Goal: Task Accomplishment & Management: Manage account settings

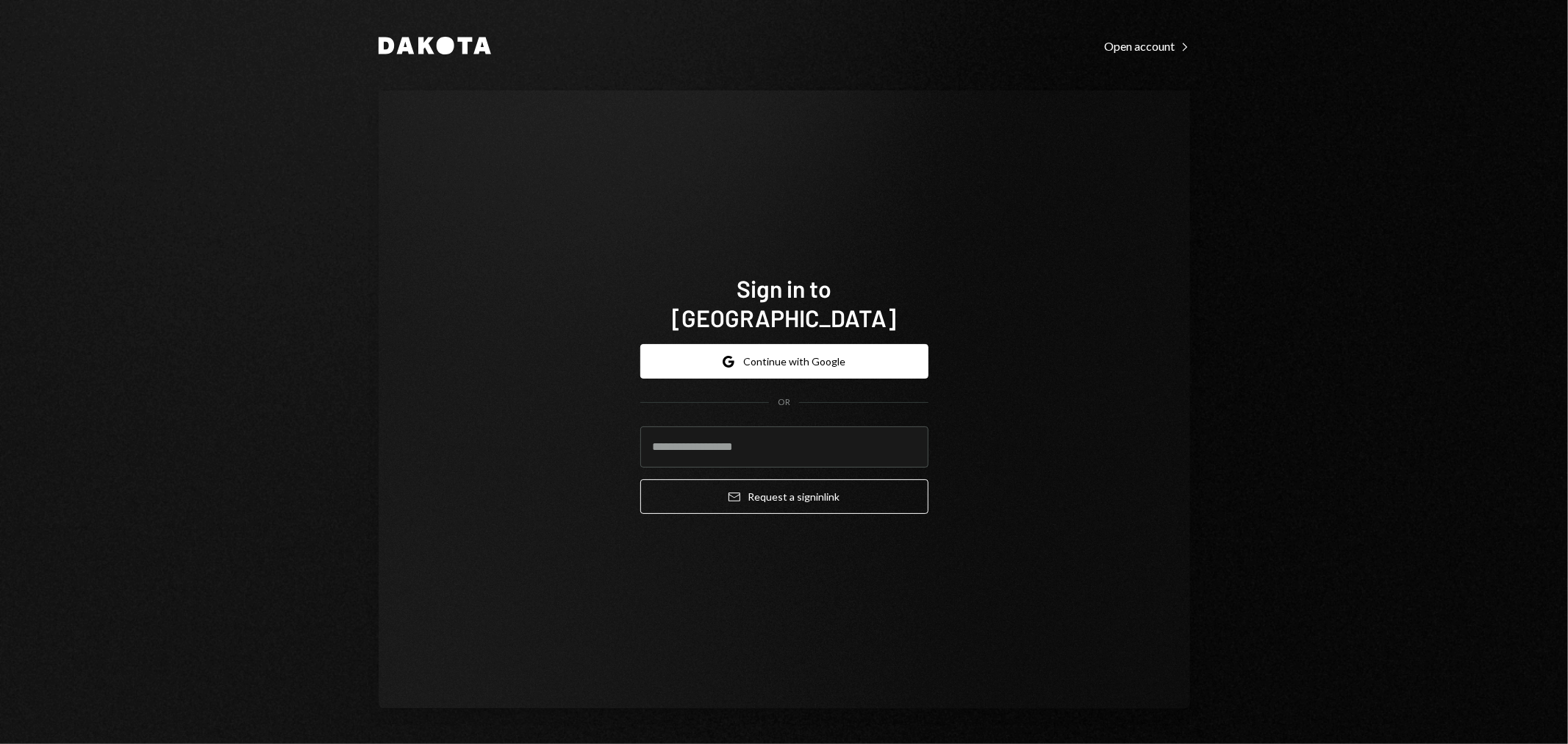
type input "**********"
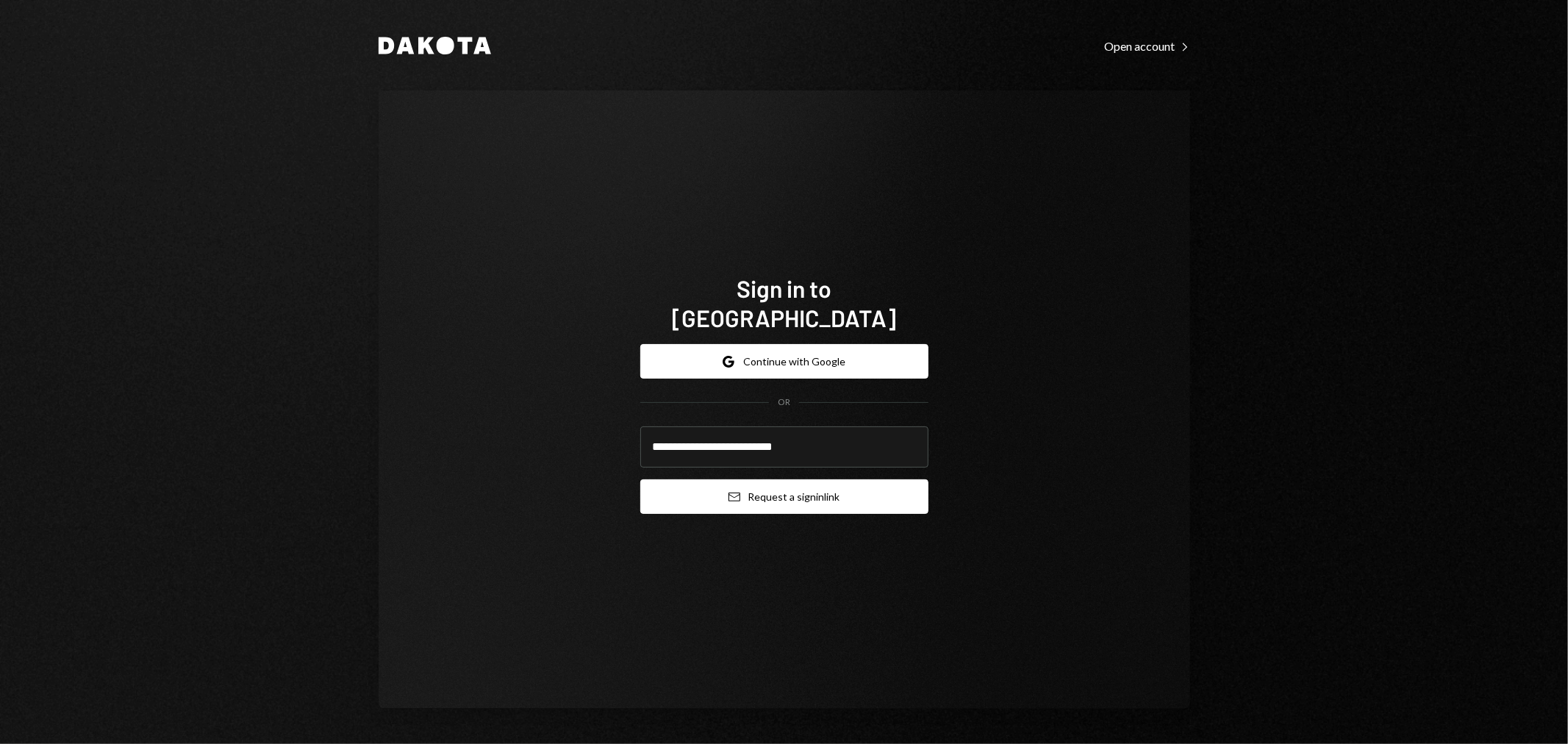
click at [768, 479] on button "Email Request a sign in link" at bounding box center [784, 496] width 289 height 34
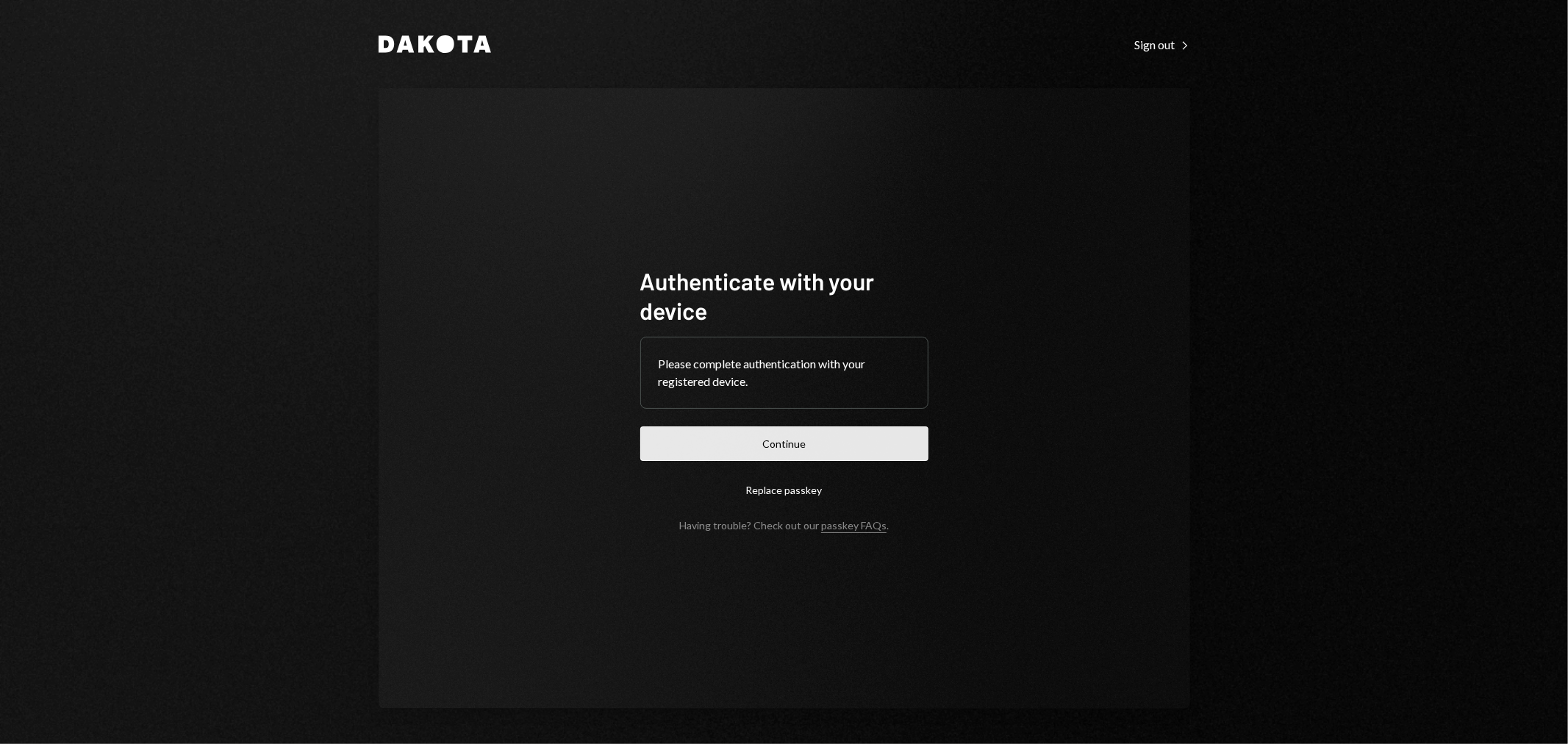
click at [777, 428] on button "Continue" at bounding box center [784, 444] width 289 height 34
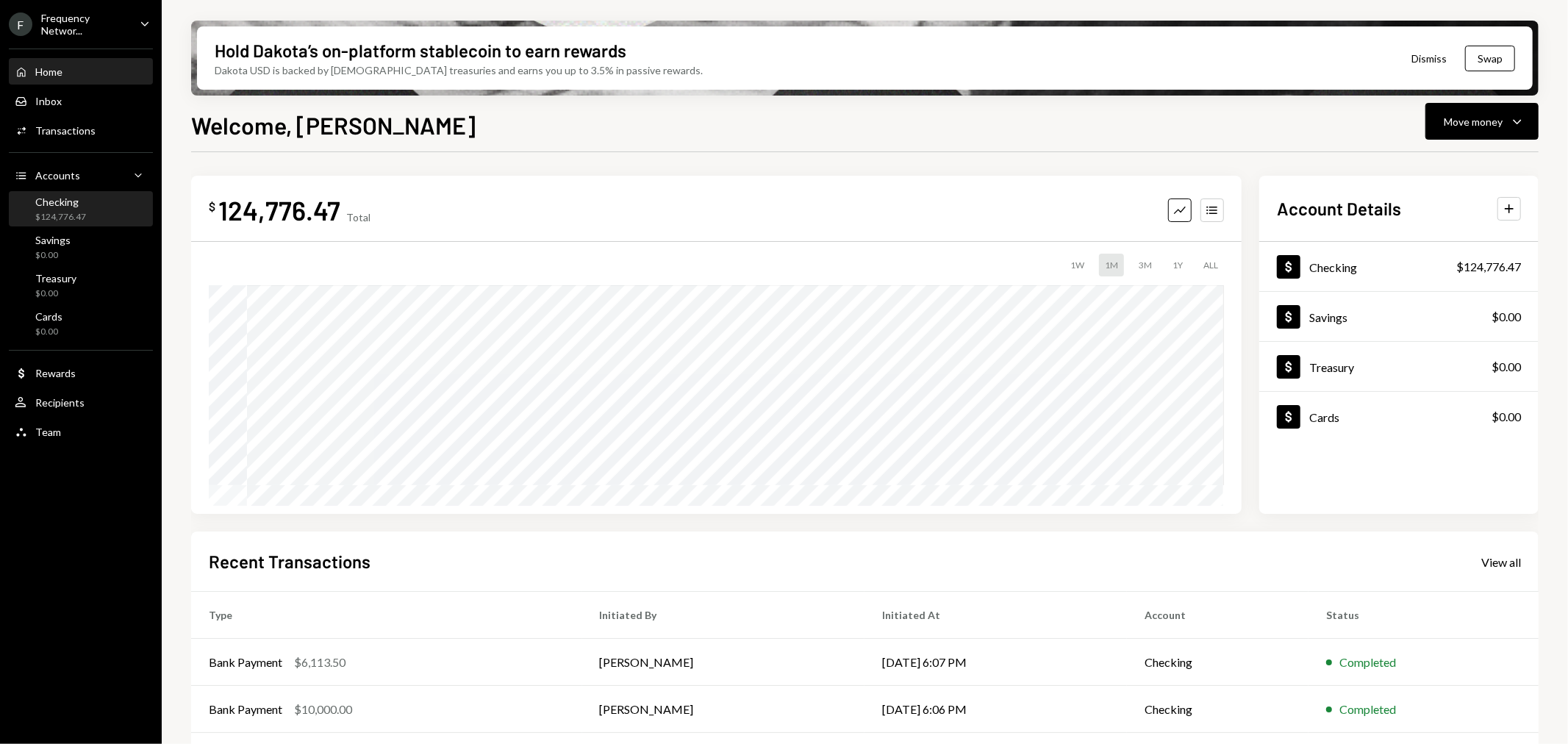
click at [75, 205] on div "Checking" at bounding box center [60, 202] width 50 height 13
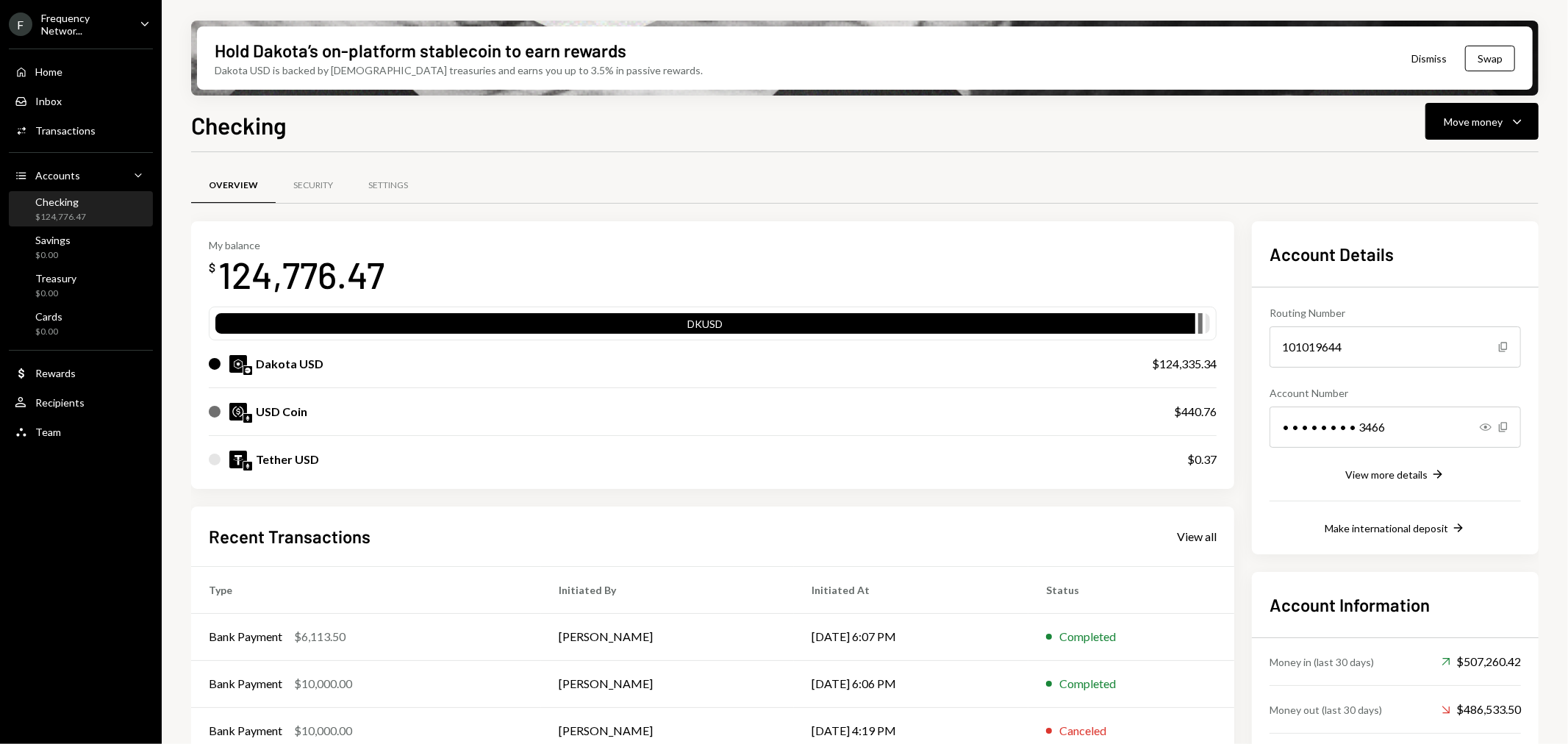
click at [93, 23] on div "Frequency Networ..." at bounding box center [85, 24] width 87 height 25
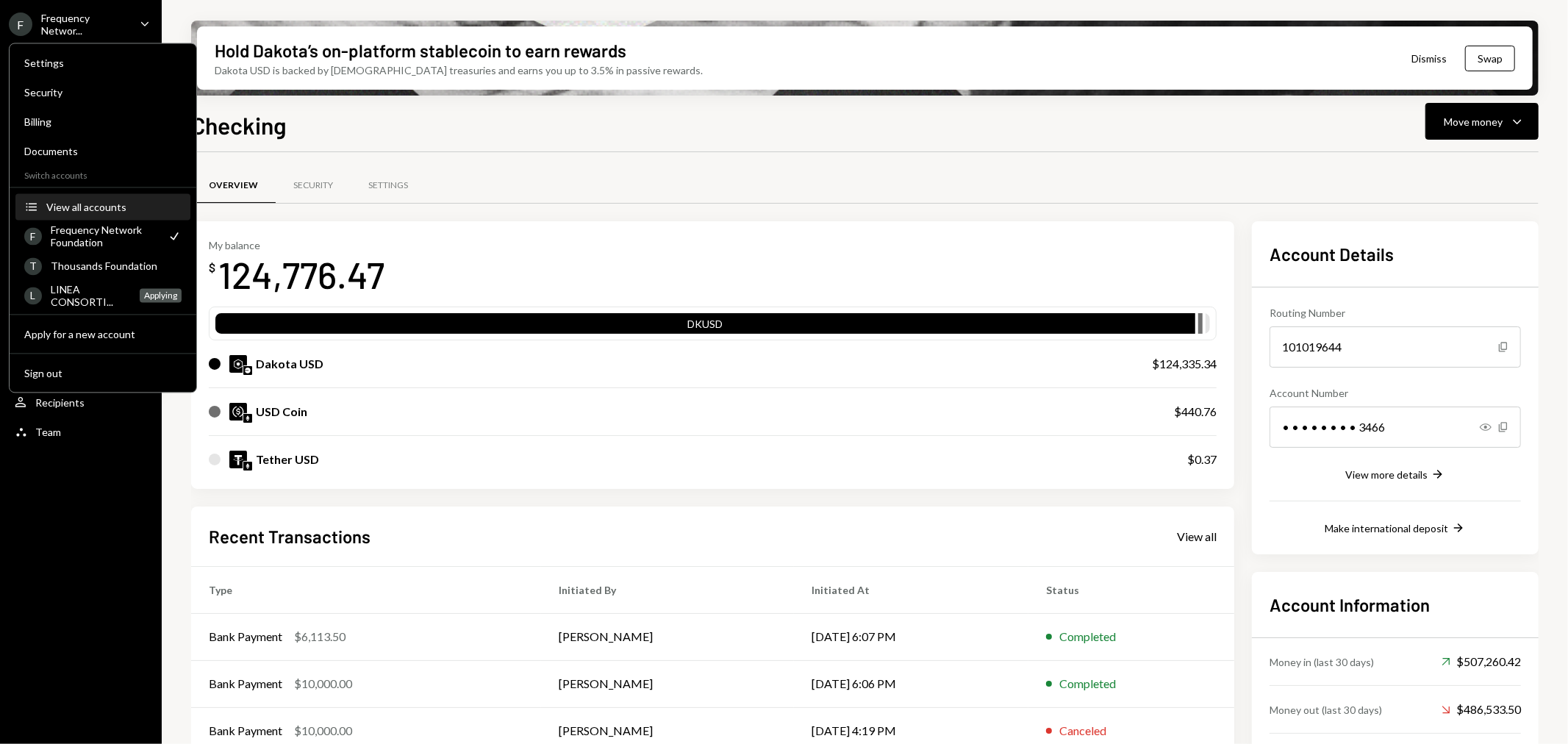
click at [60, 197] on button "Accounts View all accounts" at bounding box center [102, 207] width 175 height 26
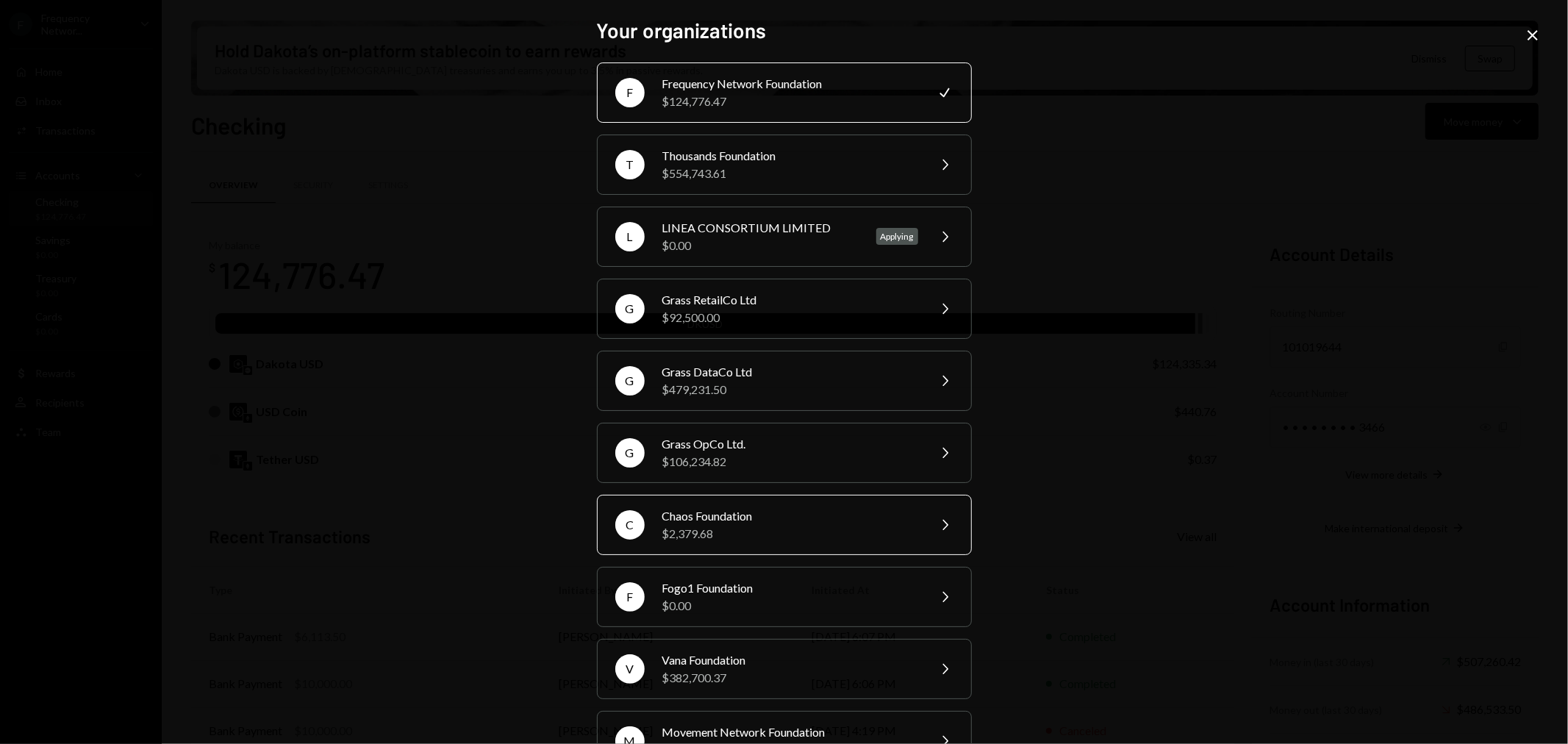
click at [730, 503] on div "C Chaos Foundation $2,379.68 Chevron Right" at bounding box center [784, 524] width 375 height 60
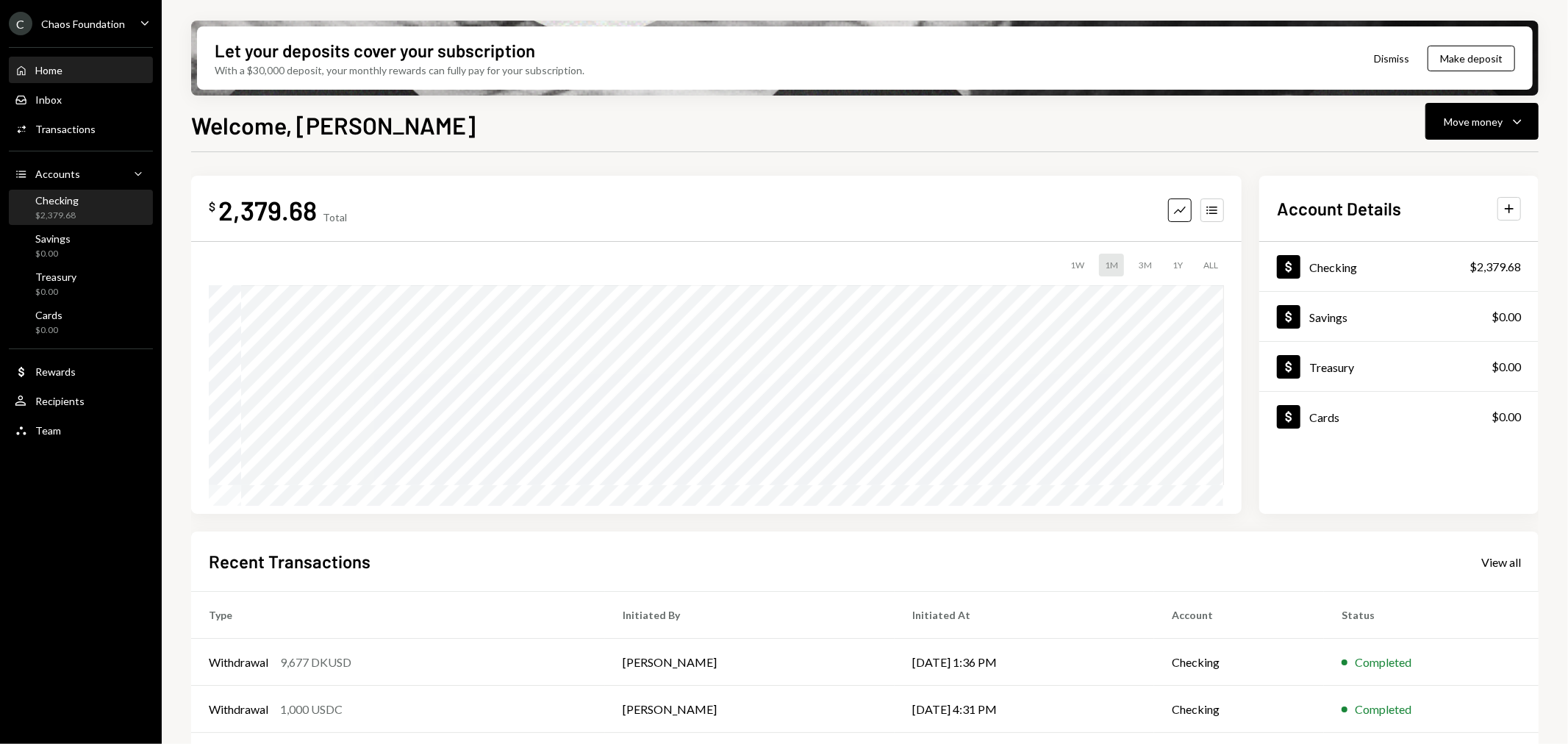
click at [86, 208] on div "Checking $2,379.68" at bounding box center [81, 208] width 133 height 28
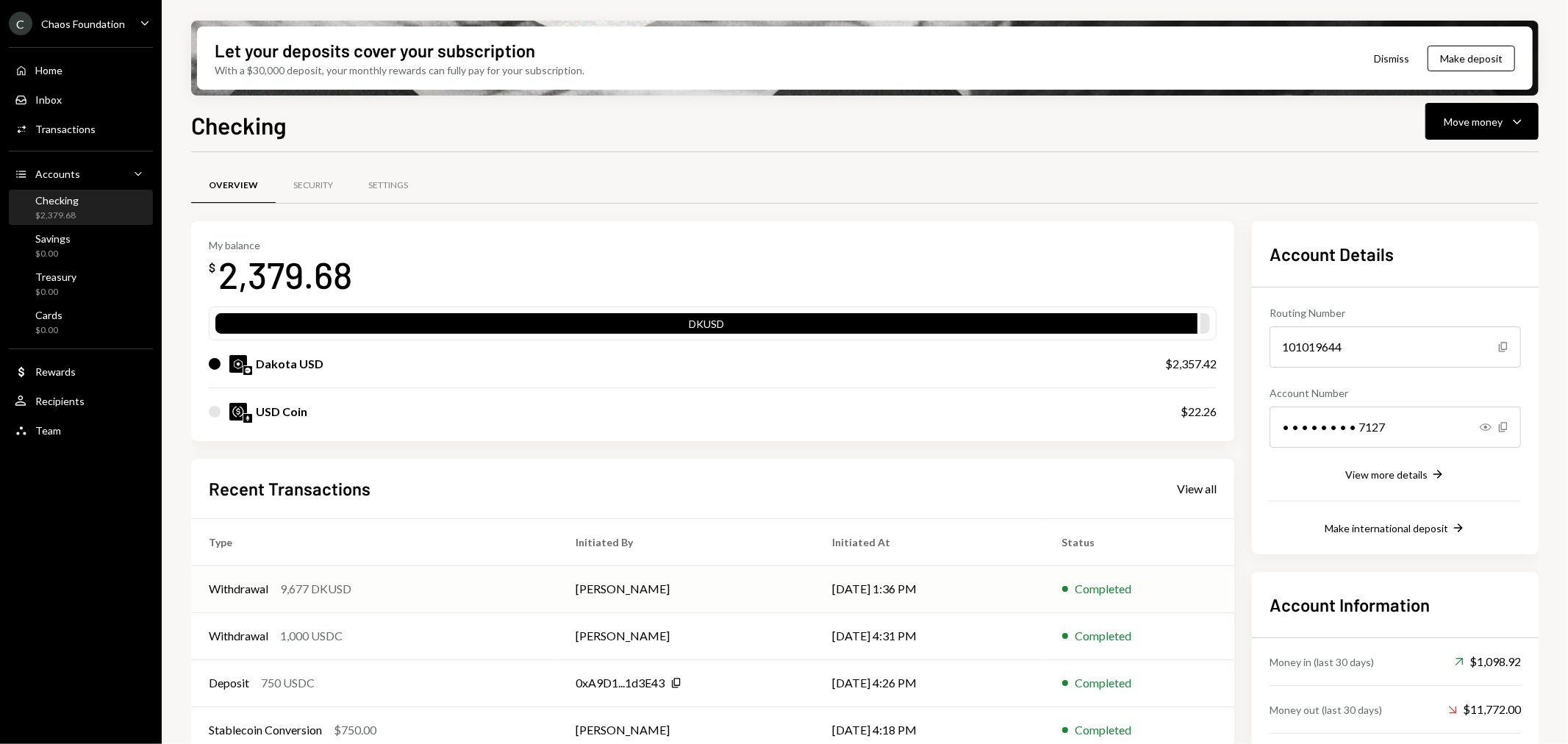
scroll to position [69, 0]
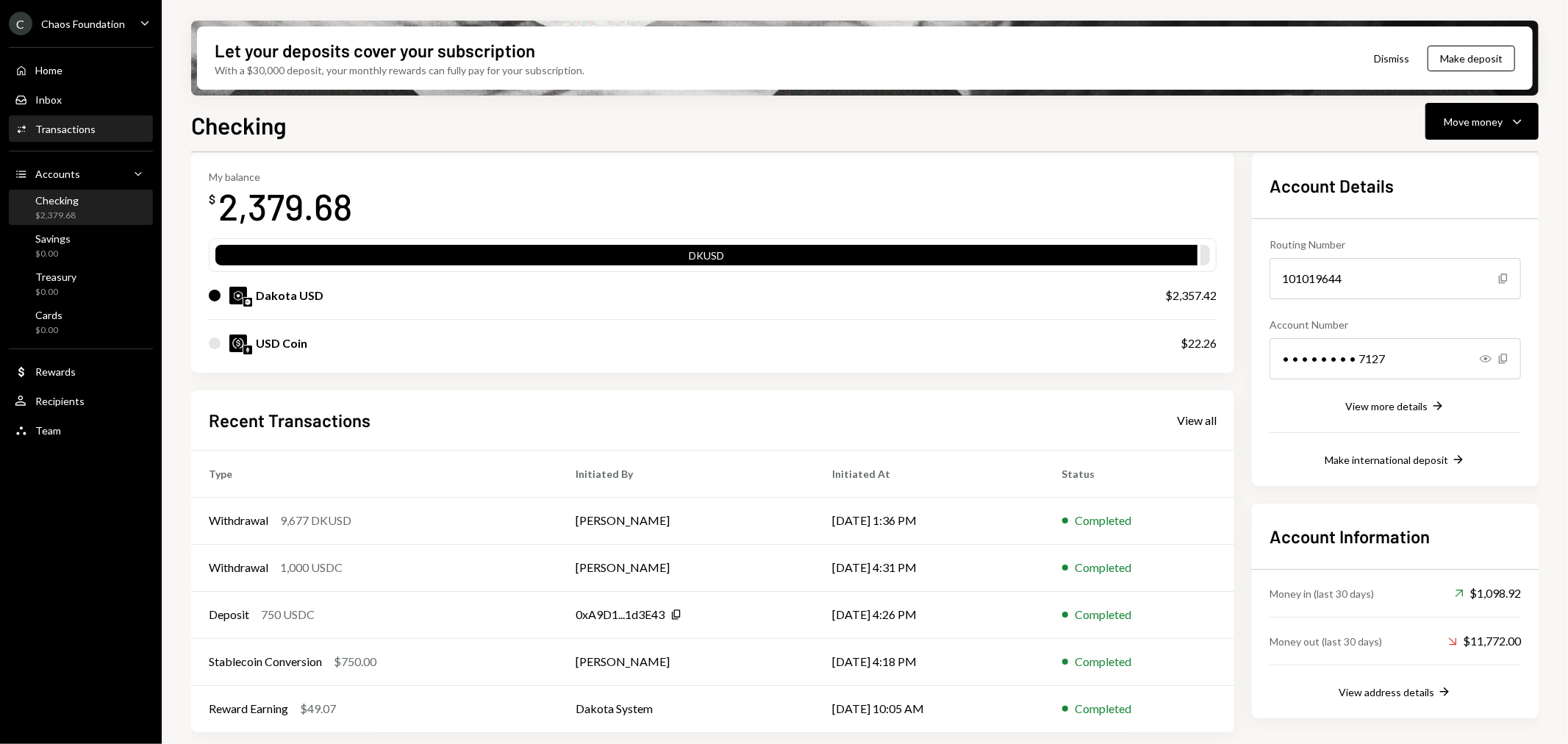
click at [77, 129] on div "Transactions" at bounding box center [65, 129] width 60 height 13
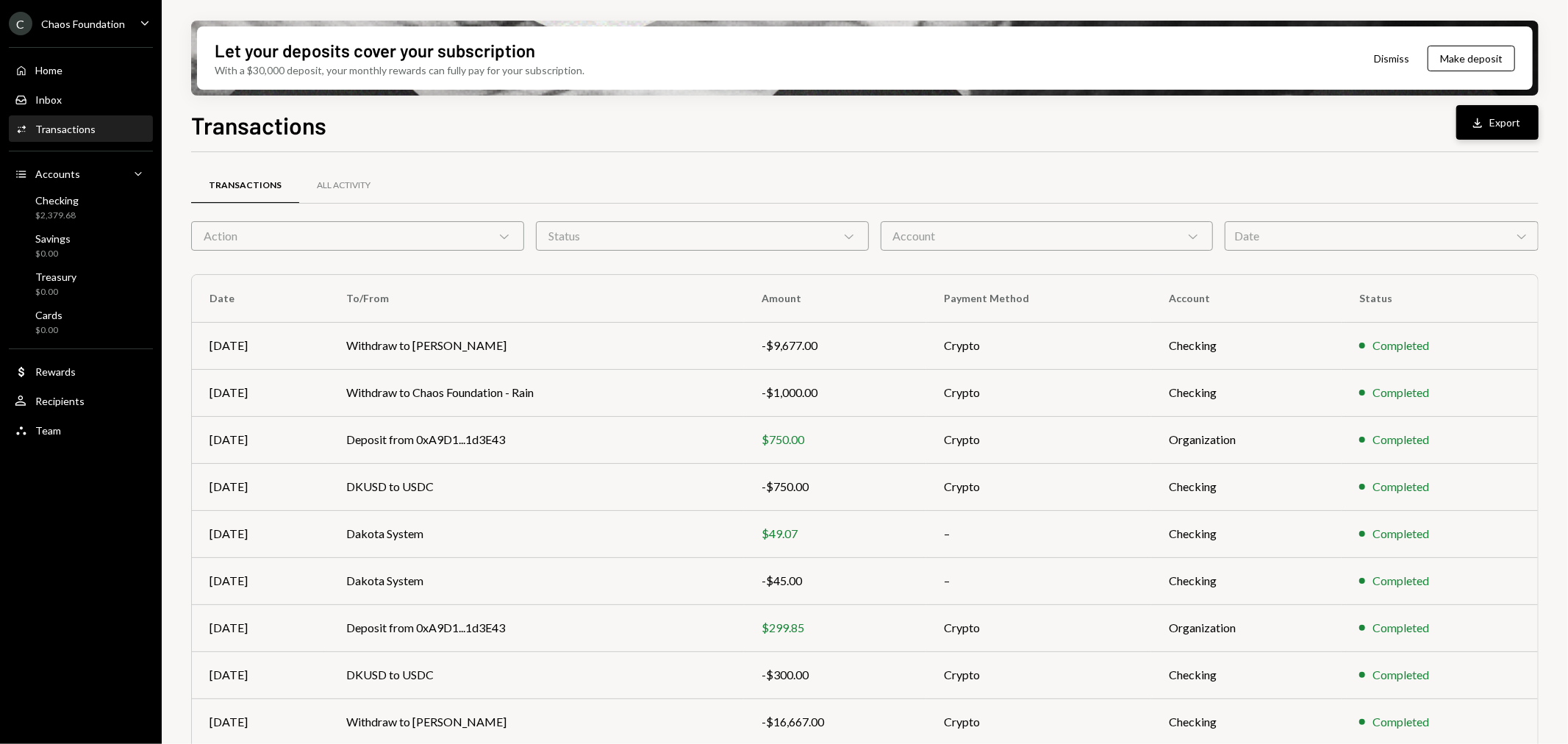
click at [1480, 122] on icon "button" at bounding box center [1478, 122] width 9 height 10
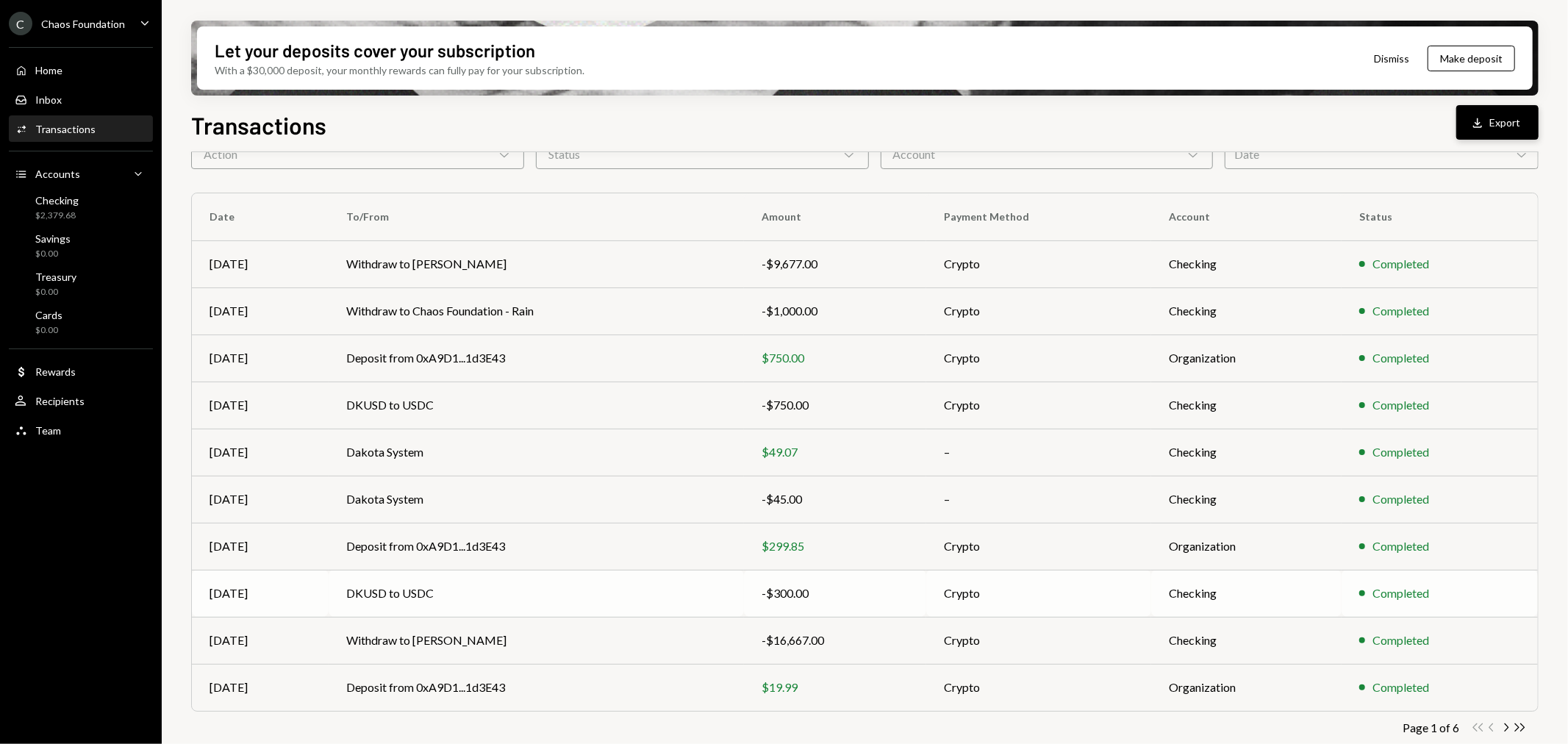
scroll to position [93, 0]
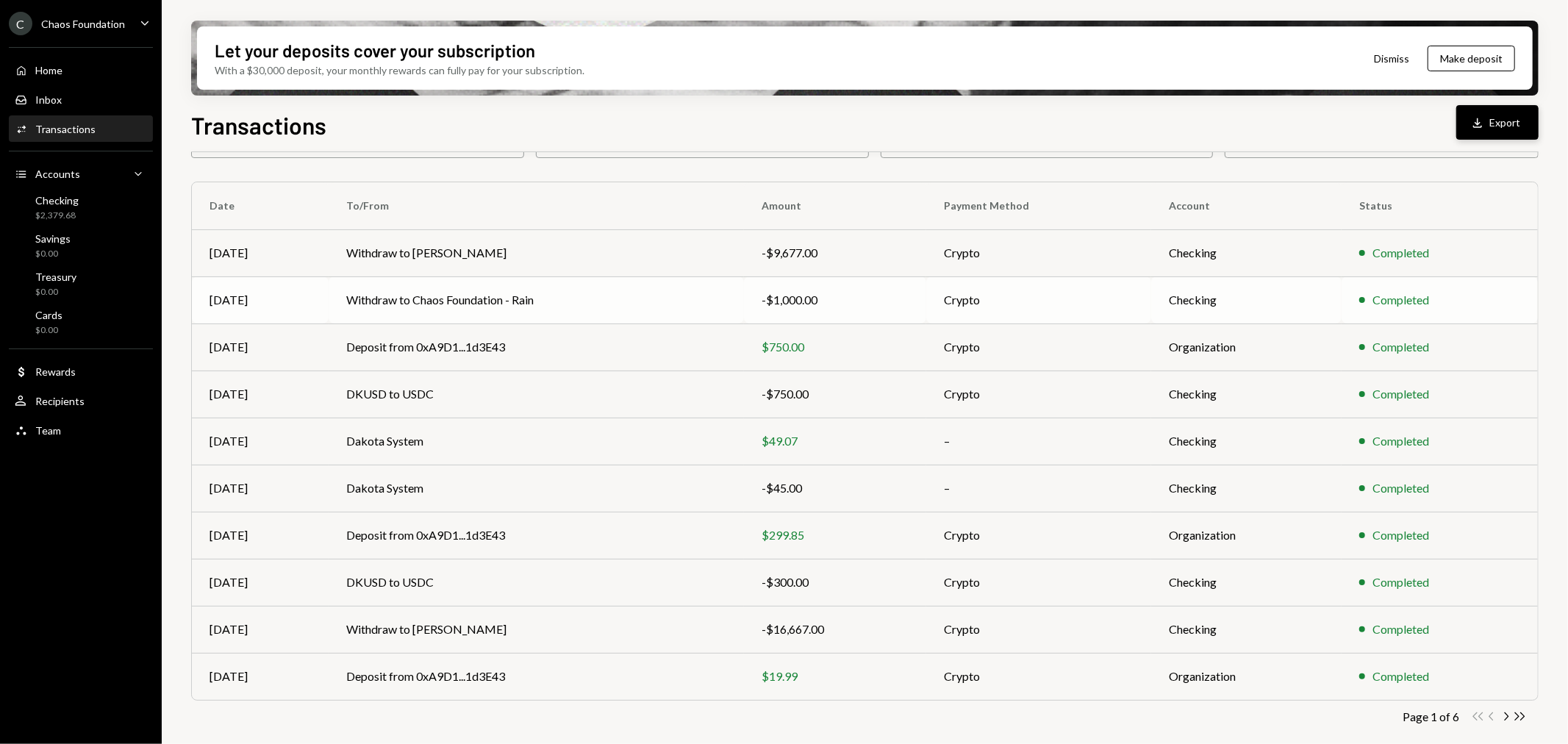
click at [571, 280] on td "Withdraw to Chaos Foundation - Rain" at bounding box center [536, 300] width 416 height 47
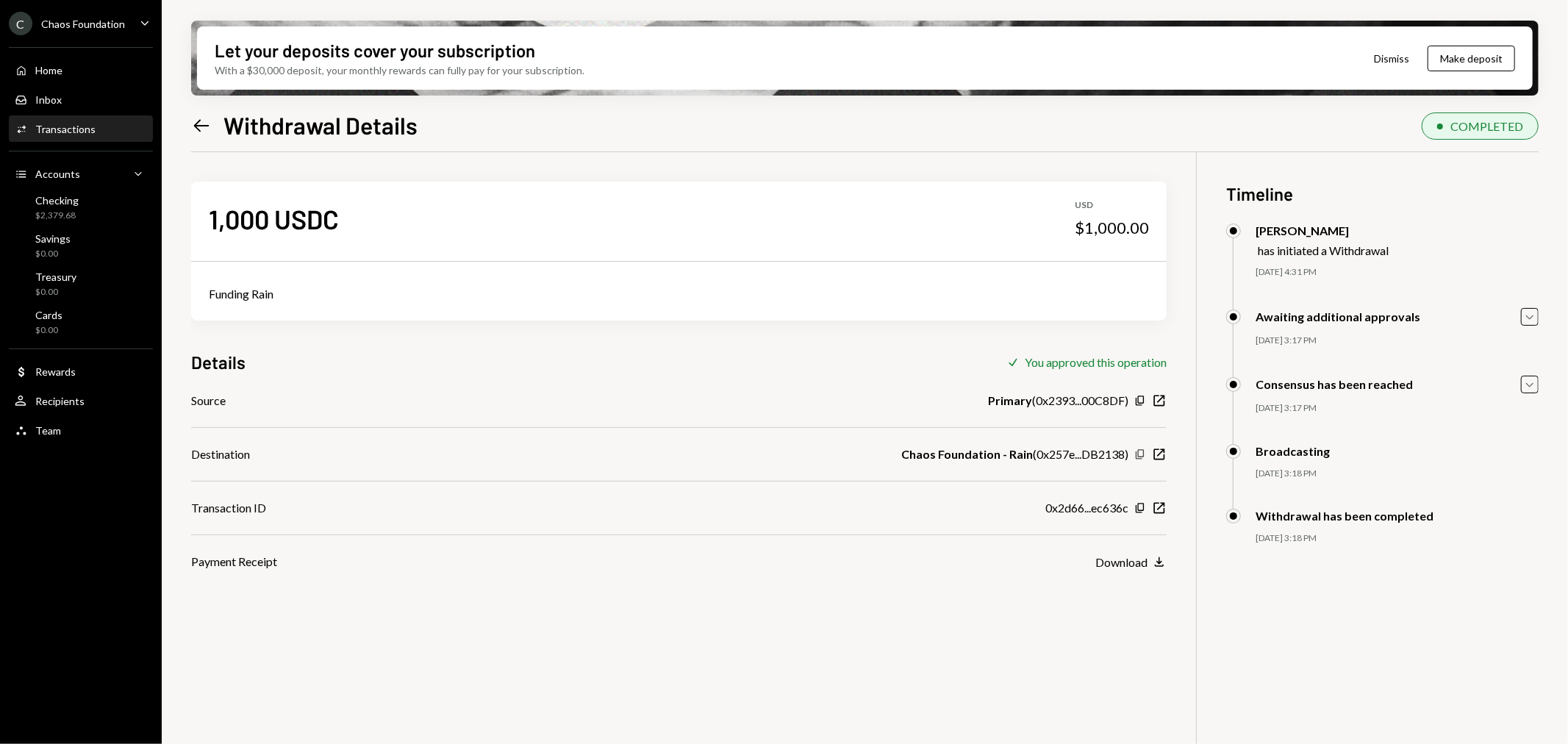
click at [1136, 455] on icon "button" at bounding box center [1140, 454] width 8 height 10
click at [1162, 454] on icon "New Window" at bounding box center [1160, 454] width 14 height 14
click at [207, 120] on icon "Left Arrow" at bounding box center [201, 125] width 21 height 21
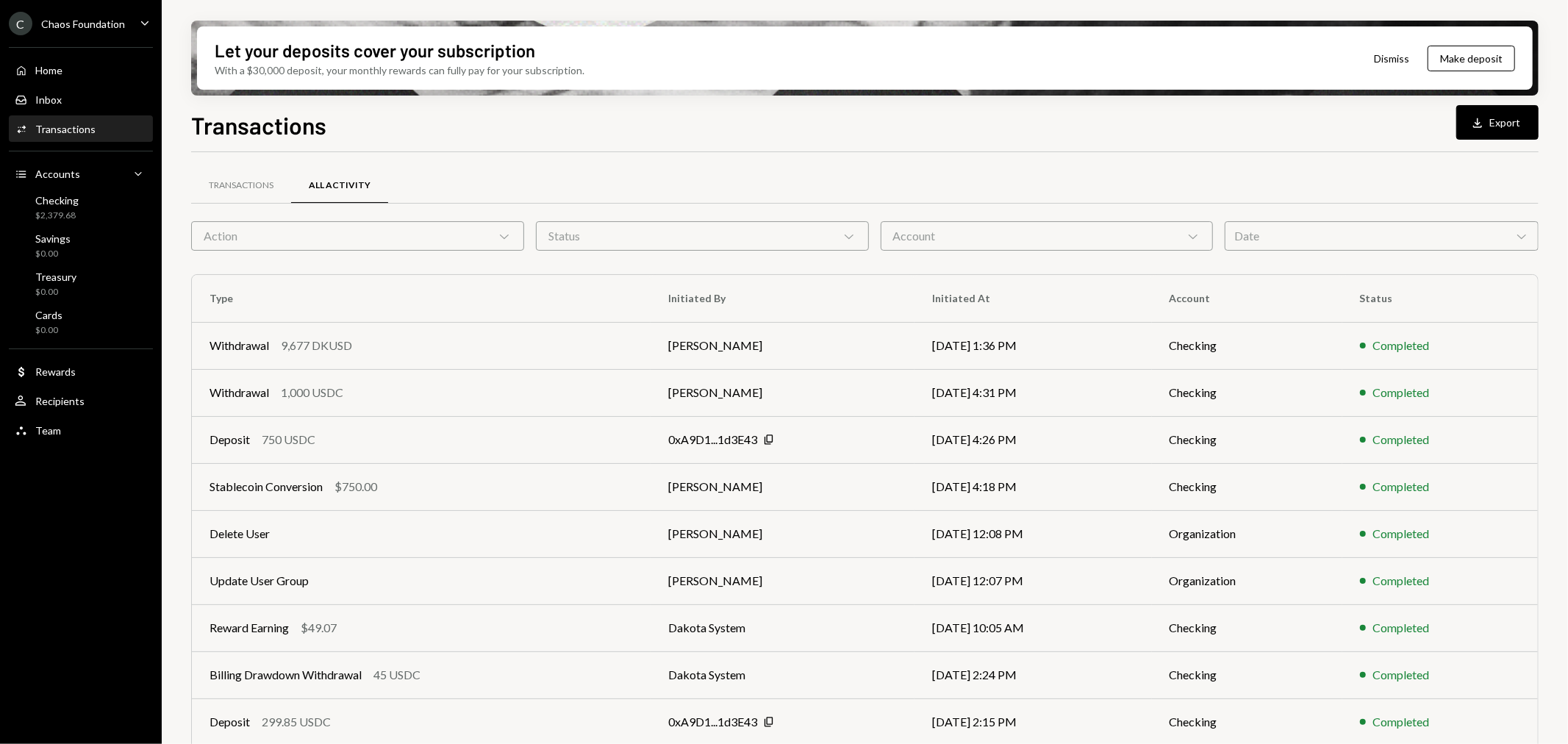
click at [86, 129] on div "Transactions" at bounding box center [65, 129] width 60 height 13
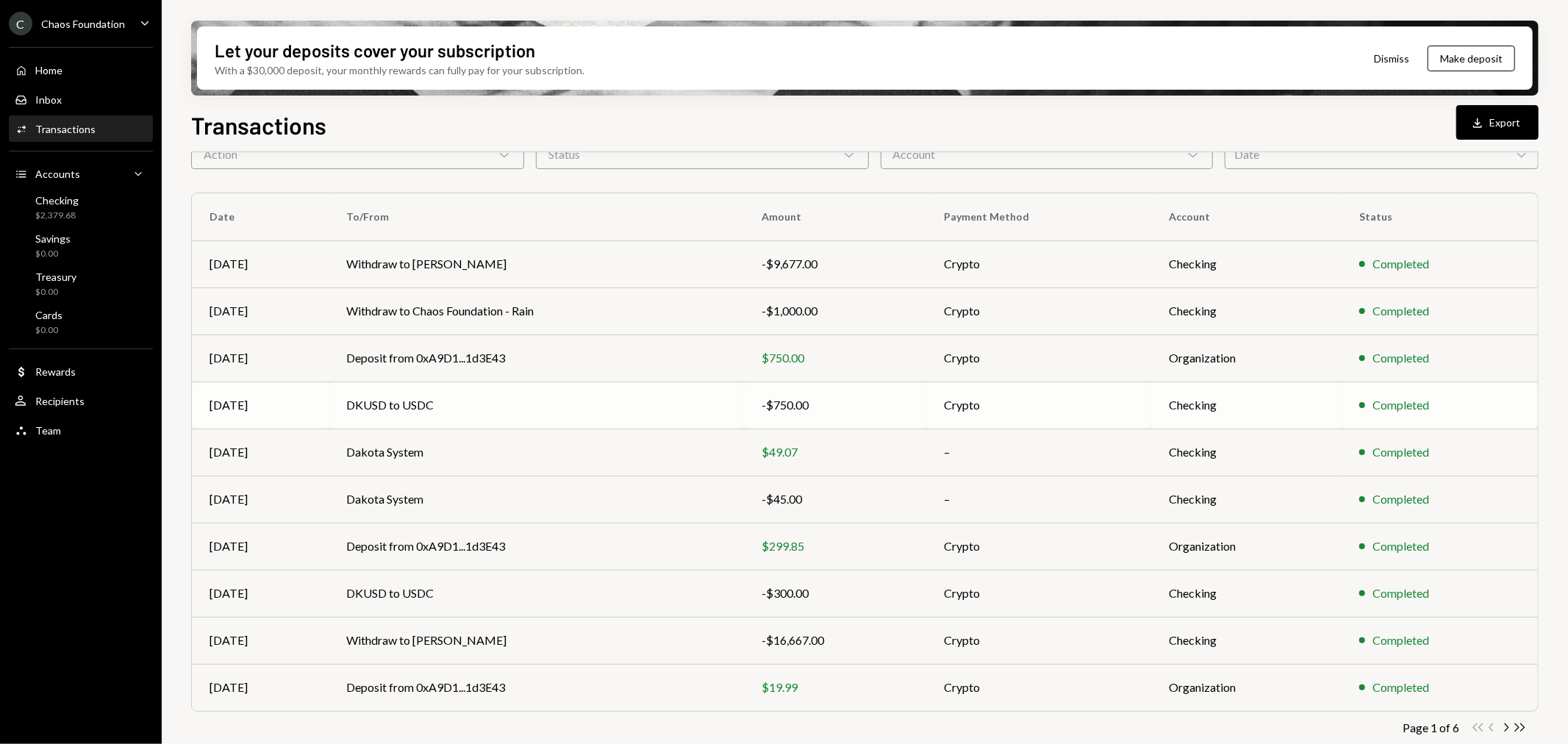
scroll to position [93, 0]
